Goal: Navigation & Orientation: Find specific page/section

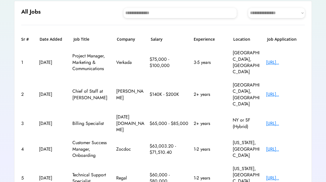
scroll to position [59, 0]
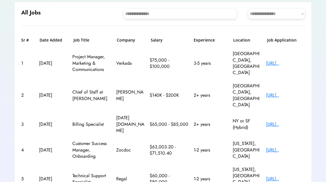
click at [264, 12] on select "**********" at bounding box center [277, 14] width 57 height 10
select select "********"
click at [249, 9] on select "**********" at bounding box center [277, 14] width 57 height 10
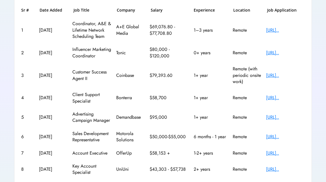
scroll to position [89, 0]
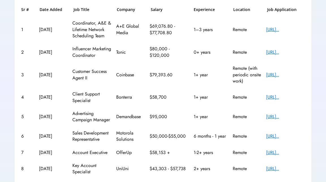
click at [275, 78] on div "[URL].." at bounding box center [285, 75] width 39 height 6
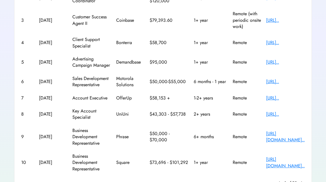
scroll to position [144, 0]
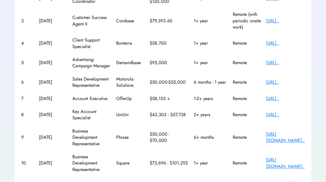
click at [273, 45] on div "[URL].." at bounding box center [285, 43] width 39 height 6
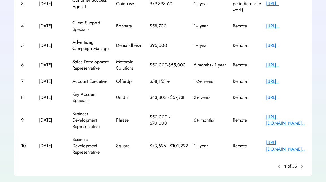
scroll to position [188, 0]
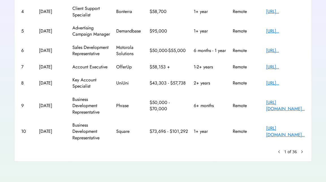
click at [301, 151] on text "chevron_right" at bounding box center [303, 152] width 6 height 6
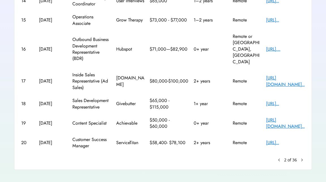
scroll to position [182, 0]
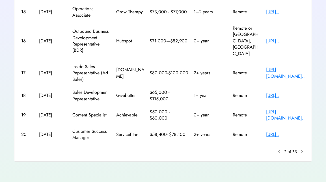
click at [277, 112] on div "[URL][DOMAIN_NAME].." at bounding box center [285, 115] width 39 height 13
click at [303, 151] on text "chevron_right" at bounding box center [303, 152] width 6 height 6
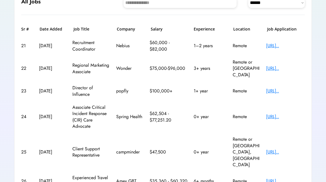
scroll to position [71, 0]
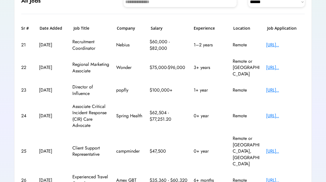
click at [279, 113] on div "[URL].." at bounding box center [285, 116] width 39 height 6
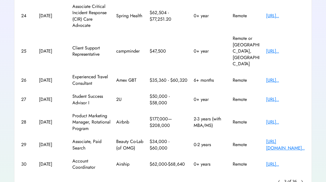
scroll to position [175, 0]
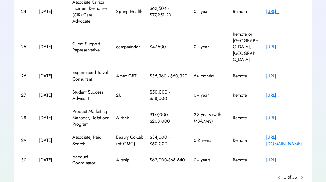
click at [279, 157] on div "[URL].." at bounding box center [285, 160] width 39 height 6
click at [301, 175] on text "chevron_right" at bounding box center [303, 178] width 6 height 6
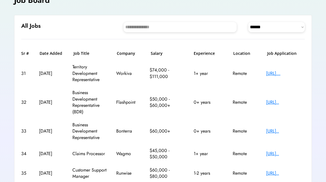
scroll to position [46, 0]
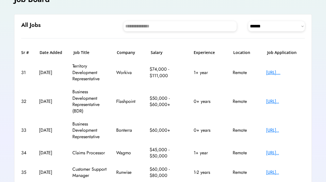
click at [285, 70] on div "[URL]..." at bounding box center [285, 73] width 39 height 6
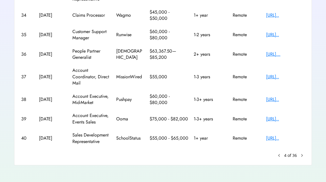
scroll to position [188, 0]
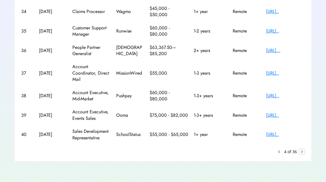
click at [301, 151] on text "chevron_right" at bounding box center [303, 152] width 6 height 6
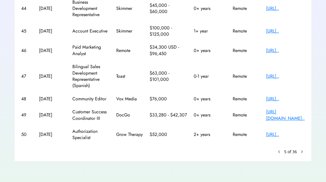
scroll to position [182, 0]
click at [303, 152] on text "chevron_right" at bounding box center [303, 152] width 6 height 6
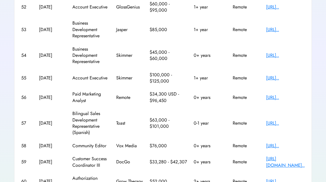
scroll to position [36, 0]
